Goal: Task Accomplishment & Management: Manage account settings

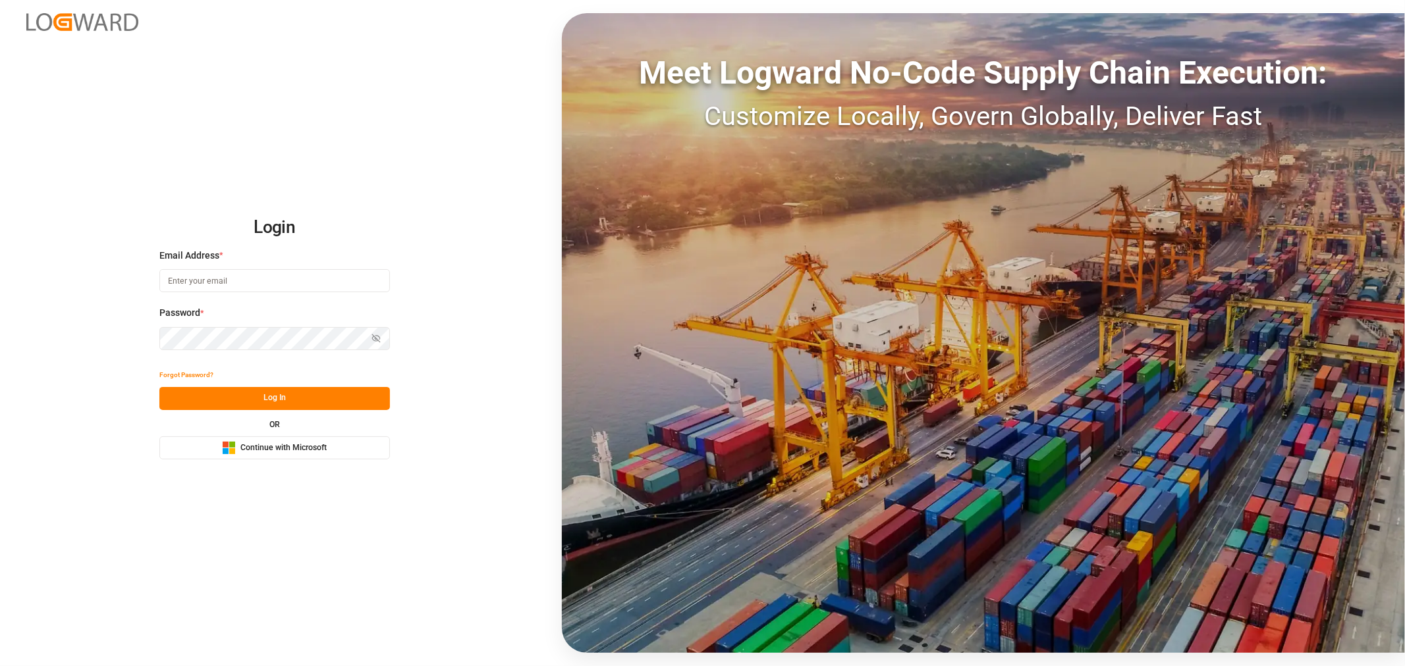
click at [294, 446] on span "Continue with Microsoft" at bounding box center [283, 449] width 86 height 12
